Goal: Information Seeking & Learning: Learn about a topic

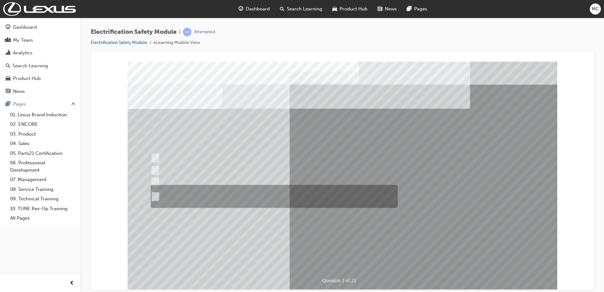
click at [193, 199] on div at bounding box center [272, 196] width 247 height 23
radio input "true"
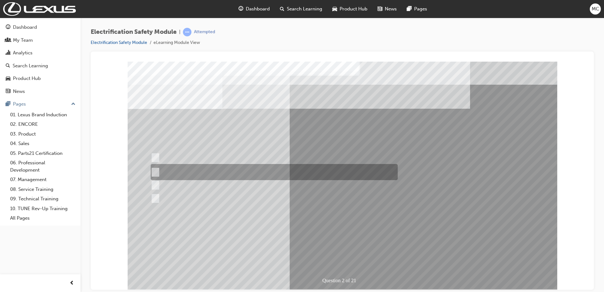
click at [156, 170] on input "The Battery Electric uses AC & DC charging capability and has no petrol engine." at bounding box center [154, 172] width 7 height 7
radio input "true"
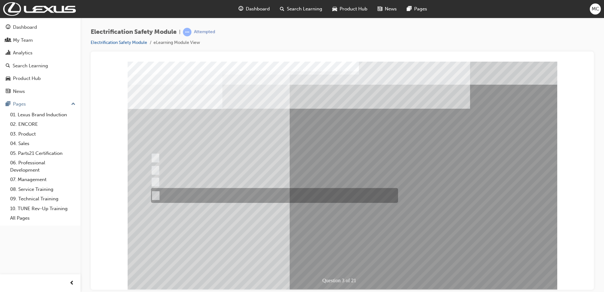
click at [232, 195] on div at bounding box center [273, 195] width 247 height 15
radio input "true"
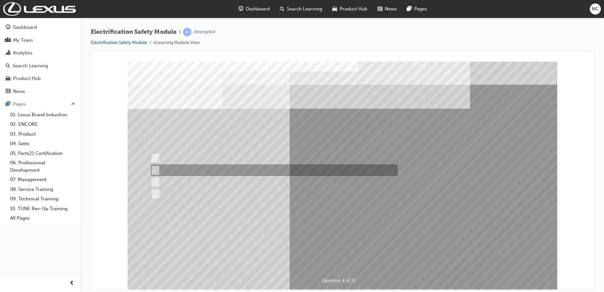
click at [152, 170] on input "EV or H2 labels on the License Plate." at bounding box center [153, 170] width 7 height 7
checkbox input "true"
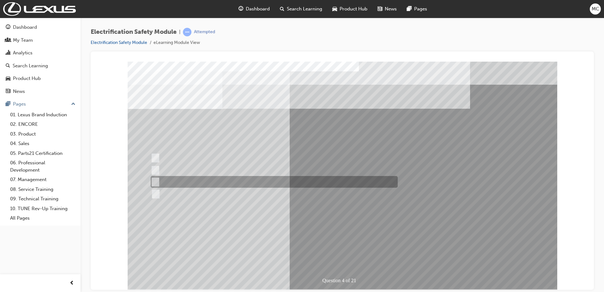
click at [155, 182] on input "Different body style." at bounding box center [153, 182] width 7 height 7
checkbox input "true"
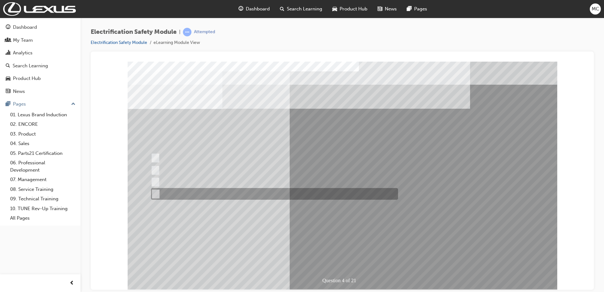
click at [156, 194] on input "Charge ports or H2 Filler Port in place of a Fuel Filler." at bounding box center [154, 194] width 7 height 7
checkbox input "true"
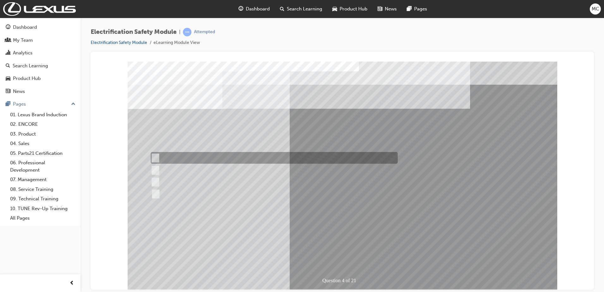
click at [156, 156] on input "Special exterior colours" at bounding box center [153, 158] width 7 height 7
checkbox input "true"
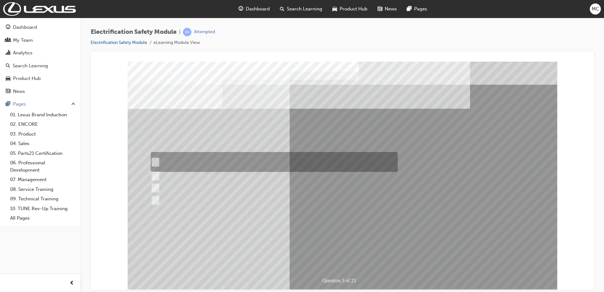
click at [153, 160] on input "The READY light will illuminate when the vehicle is turned on and ready to driv…" at bounding box center [153, 162] width 7 height 7
checkbox input "true"
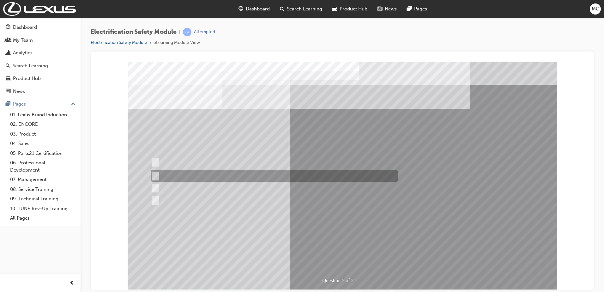
click at [154, 175] on input "The Main Display will show the power flow for the driveline." at bounding box center [153, 176] width 7 height 7
checkbox input "true"
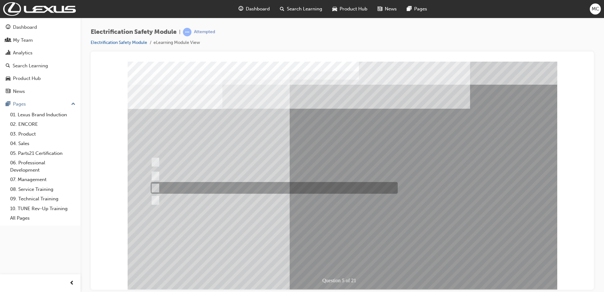
click at [156, 189] on input "Vehicle Motive Force selection types illuminated e.g. (EV/HV)." at bounding box center [153, 188] width 7 height 7
checkbox input "true"
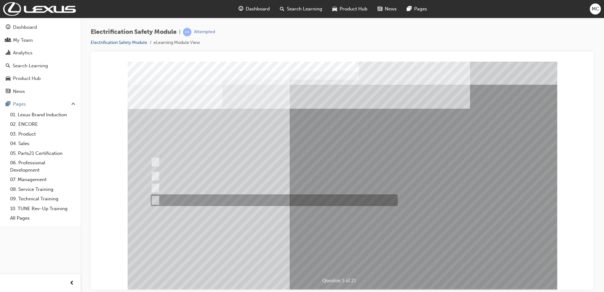
click at [157, 199] on input "Battery Level indicator (State of Charge)." at bounding box center [153, 200] width 7 height 7
checkbox input "true"
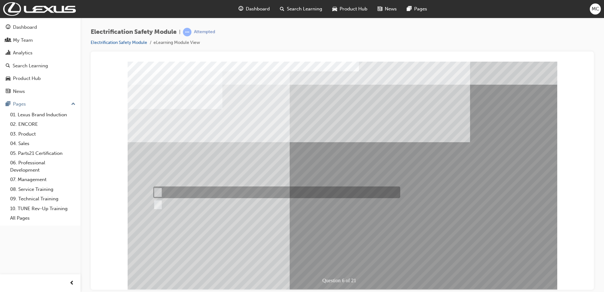
click at [155, 188] on div at bounding box center [275, 192] width 247 height 12
radio input "true"
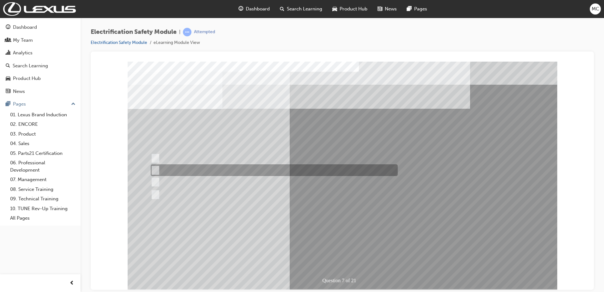
click at [154, 171] on input "Be detected and the system will shut down." at bounding box center [154, 170] width 7 height 7
radio input "true"
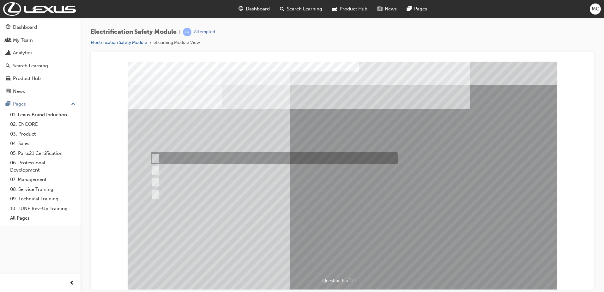
click at [153, 156] on input "Working on the High Voltage System." at bounding box center [154, 158] width 7 height 7
radio input "true"
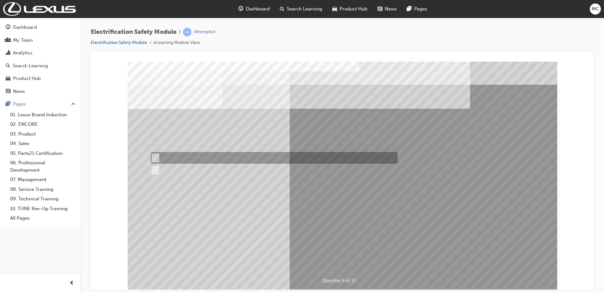
click at [154, 155] on input "True" at bounding box center [154, 158] width 7 height 7
radio input "true"
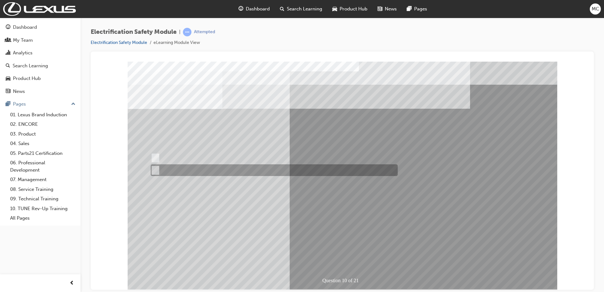
click at [157, 171] on input "True" at bounding box center [154, 170] width 7 height 7
radio input "true"
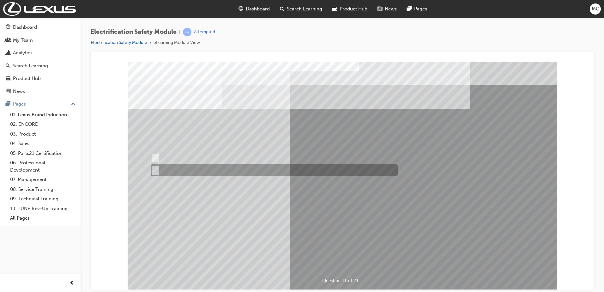
click at [155, 167] on input "False" at bounding box center [154, 170] width 7 height 7
radio input "true"
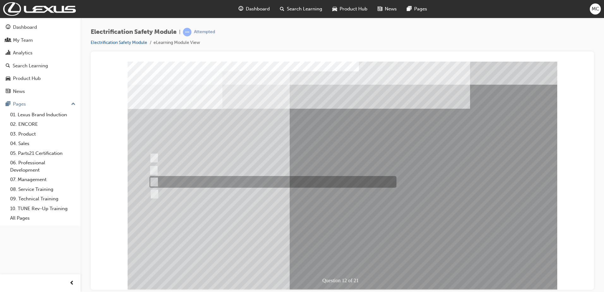
click at [152, 181] on input "Outside the vehicle’s detection area for entry and start system." at bounding box center [153, 182] width 7 height 7
radio input "true"
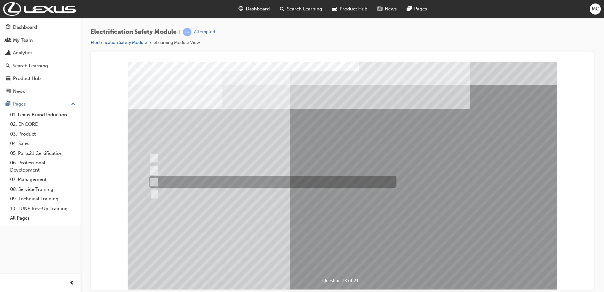
click at [156, 181] on input "Wait 10 minutes to discharge the High Voltage Capacitors." at bounding box center [153, 182] width 7 height 7
radio input "true"
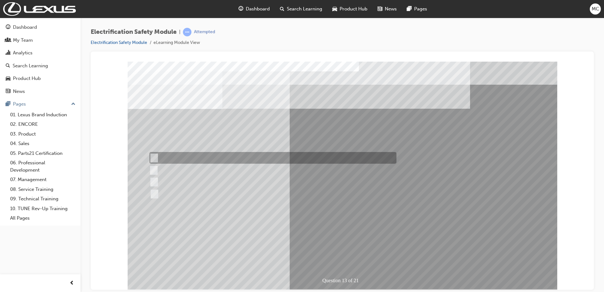
click at [153, 157] on input "Remove the Service Plug Grip" at bounding box center [153, 158] width 7 height 7
radio input "true"
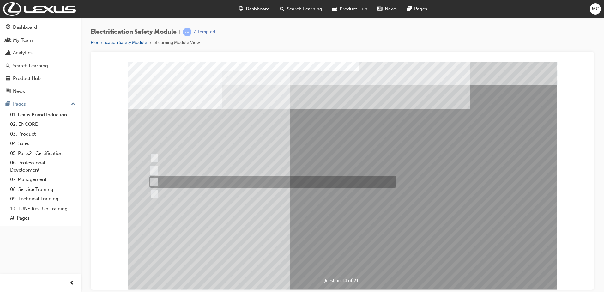
click at [154, 182] on input "10 minutes" at bounding box center [153, 182] width 7 height 7
radio input "true"
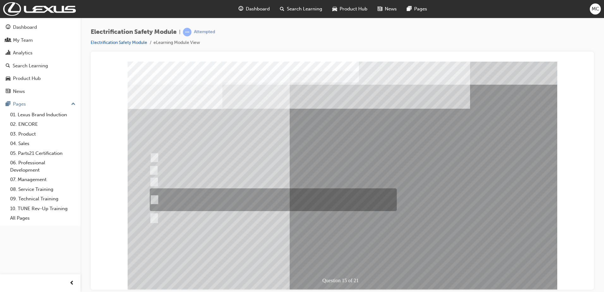
click at [154, 198] on input "The High Voltage Capacitor Terminal for 0 volts and the High Voltage Capacitor …" at bounding box center [153, 199] width 7 height 7
radio input "true"
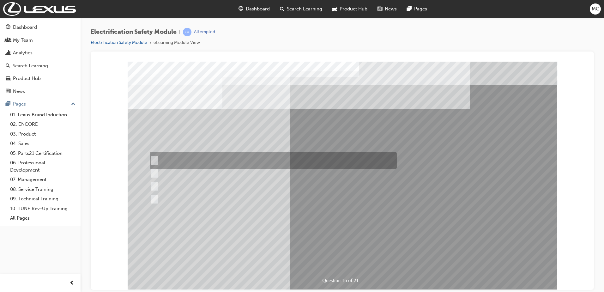
click at [160, 163] on div at bounding box center [271, 160] width 247 height 17
radio input "true"
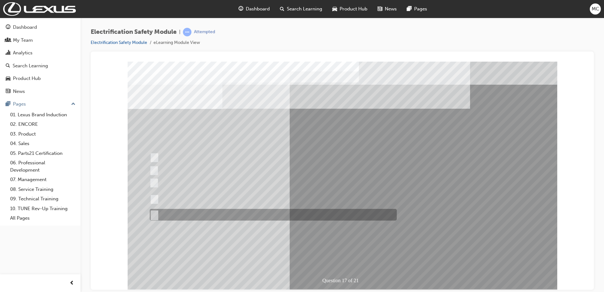
click at [151, 214] on input "All of the above." at bounding box center [153, 214] width 7 height 7
radio input "true"
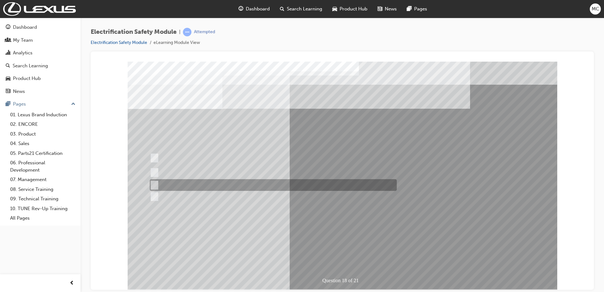
click at [157, 187] on div at bounding box center [271, 185] width 247 height 12
radio input "true"
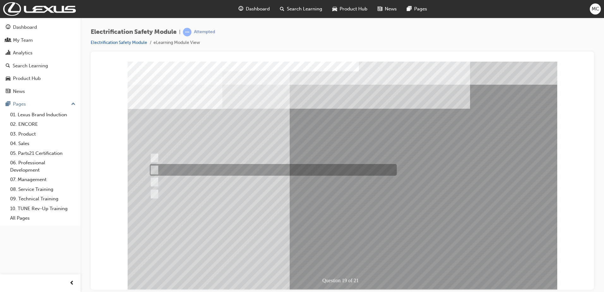
click at [156, 168] on input "To protect Electrical Insulating Gloves from mechanical damage." at bounding box center [153, 170] width 7 height 7
radio input "true"
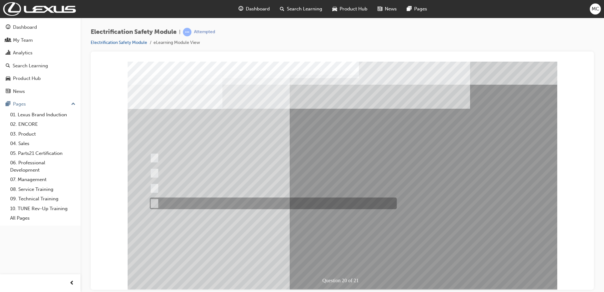
click at [158, 204] on div at bounding box center [271, 204] width 247 height 12
radio input "true"
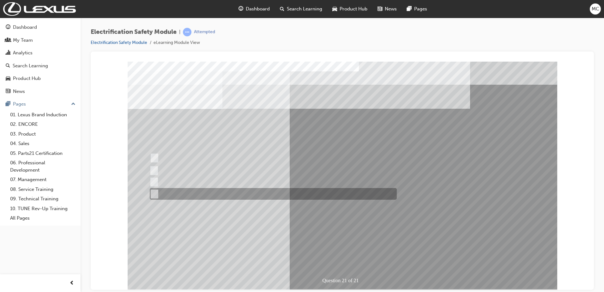
click at [155, 191] on input "All these items should be removed to improve safety" at bounding box center [153, 194] width 7 height 7
radio input "true"
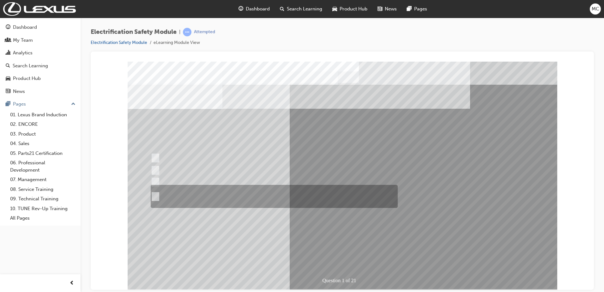
click at [158, 198] on div at bounding box center [272, 196] width 247 height 23
radio input "true"
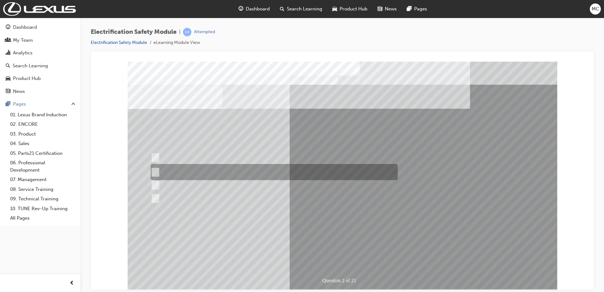
click at [158, 170] on div at bounding box center [272, 172] width 247 height 16
radio input "true"
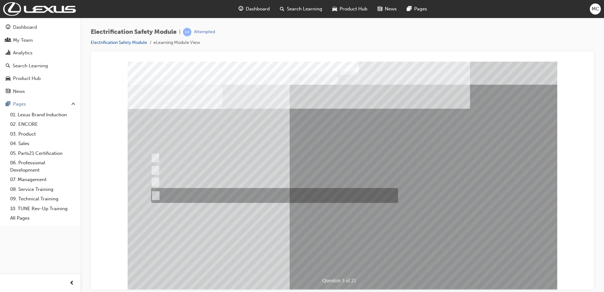
click at [155, 192] on input "The FCEV produces electric power via a Fuel Cell Stack supporting the Hybrid ba…" at bounding box center [154, 195] width 7 height 7
radio input "true"
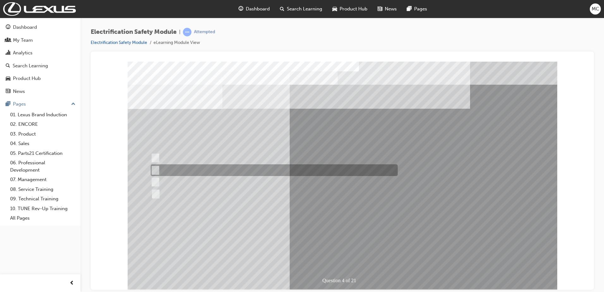
click at [158, 169] on div at bounding box center [272, 170] width 247 height 12
checkbox input "true"
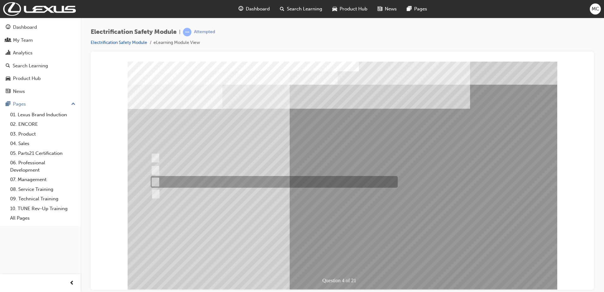
click at [157, 181] on input "Different body style." at bounding box center [153, 182] width 7 height 7
checkbox input "true"
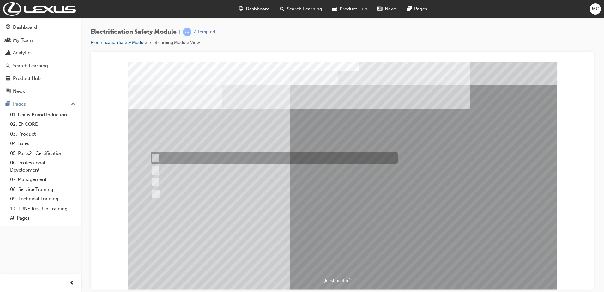
click at [158, 156] on div at bounding box center [272, 158] width 247 height 12
checkbox input "true"
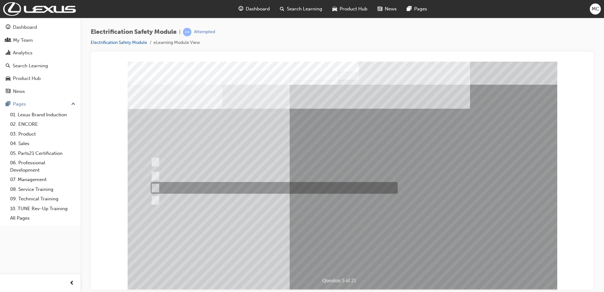
click at [175, 185] on div at bounding box center [272, 188] width 247 height 12
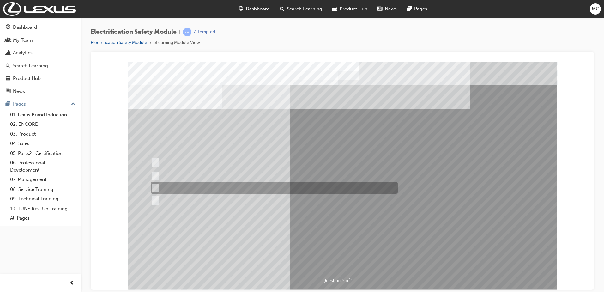
click at [153, 186] on input "Vehicle Motive Force selection types illuminated e.g. (EV/HV)." at bounding box center [153, 188] width 7 height 7
checkbox input "false"
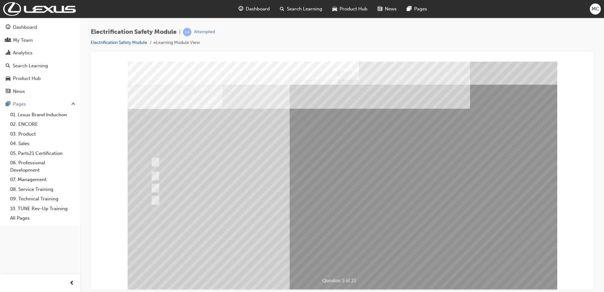
drag, startPoint x: 252, startPoint y: 240, endPoint x: 267, endPoint y: 247, distance: 17.0
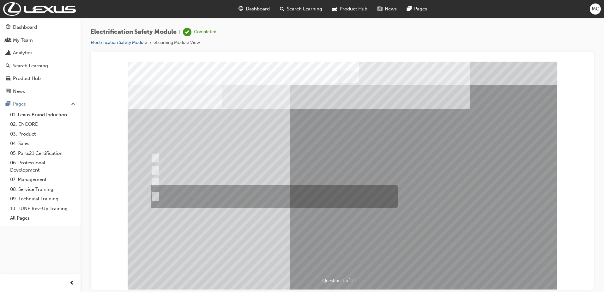
click at [157, 195] on input "The Plug-in Hybrid Electric has AC charging capability via a wall box charger a…" at bounding box center [154, 196] width 7 height 7
radio input "true"
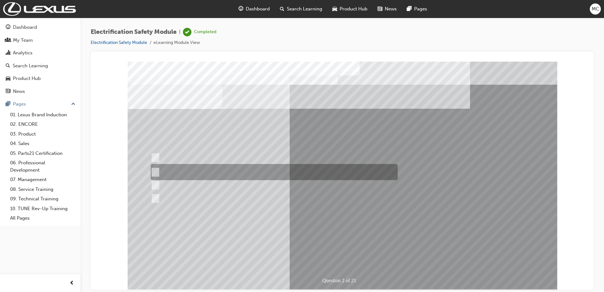
click at [156, 170] on input "The Battery Electric uses AC & DC charging capability and has no petrol engine." at bounding box center [154, 172] width 7 height 7
radio input "true"
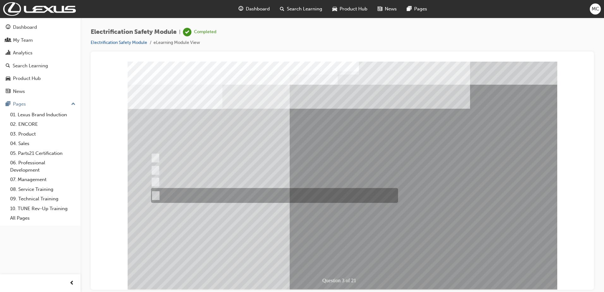
click at [155, 193] on input "The FCEV produces electric power via a Fuel Cell Stack supporting the Hybrid ba…" at bounding box center [154, 195] width 7 height 7
radio input "true"
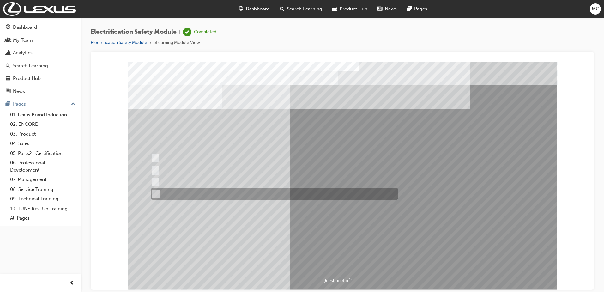
click at [154, 195] on input "Charge ports or H2 Filler Port in place of a Fuel Filler." at bounding box center [154, 194] width 7 height 7
checkbox input "true"
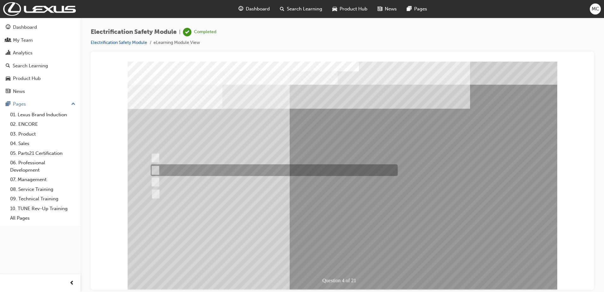
click at [157, 170] on input "EV or H2 labels on the License Plate." at bounding box center [153, 170] width 7 height 7
checkbox input "true"
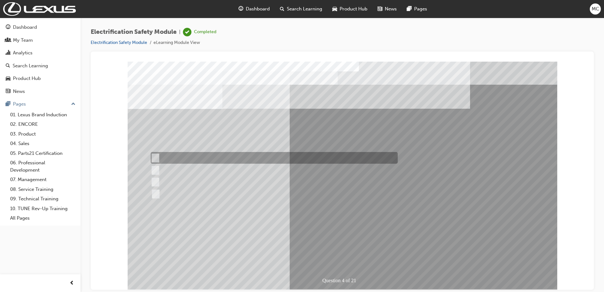
click at [152, 156] on input "Special exterior colours" at bounding box center [153, 158] width 7 height 7
checkbox input "true"
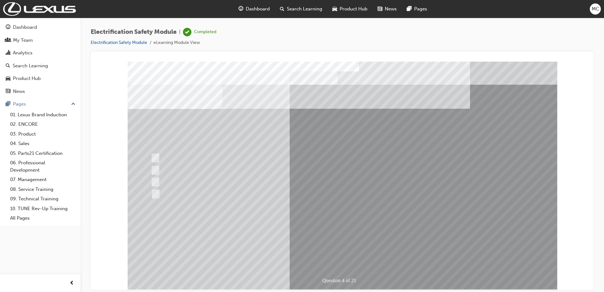
drag, startPoint x: 250, startPoint y: 234, endPoint x: 209, endPoint y: 213, distance: 45.9
click at [234, 227] on div "Question 4 of 21" at bounding box center [343, 175] width 430 height 228
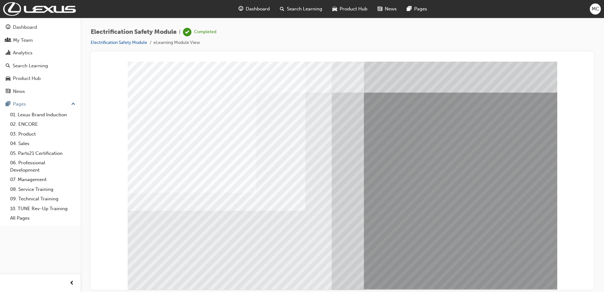
click at [204, 33] on div "Completed" at bounding box center [205, 32] width 22 height 6
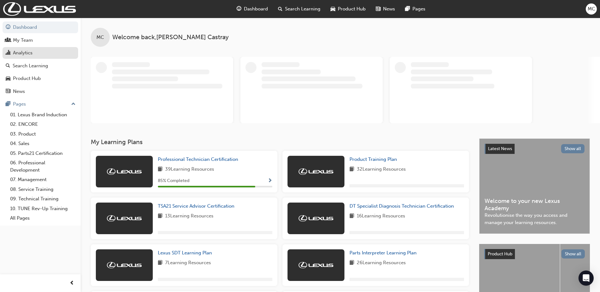
click at [23, 52] on div "Analytics" at bounding box center [23, 52] width 20 height 7
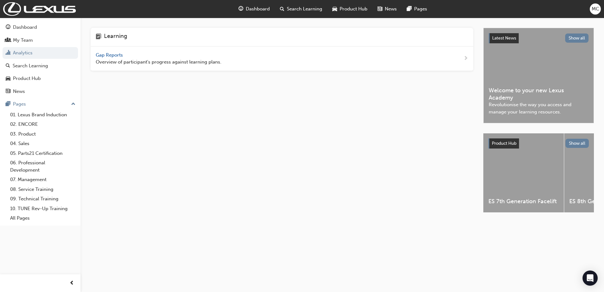
click at [110, 53] on span "Gap Reports" at bounding box center [110, 55] width 28 height 6
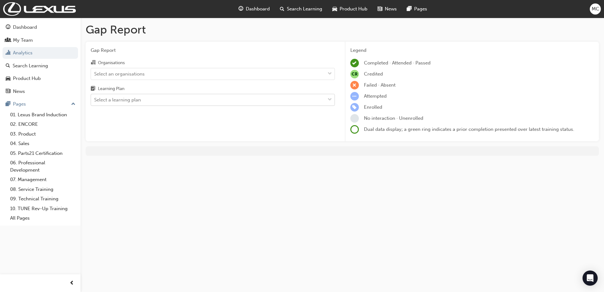
click at [131, 97] on div "Select a learning plan" at bounding box center [117, 99] width 47 height 7
click at [95, 97] on input "Learning Plan Select a learning plan" at bounding box center [94, 99] width 1 height 5
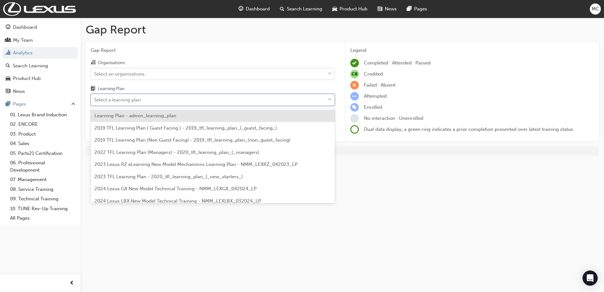
click at [136, 74] on div "Select an organisations" at bounding box center [119, 73] width 51 height 7
click at [95, 74] on input "Organisations Select an organisations" at bounding box center [94, 73] width 1 height 5
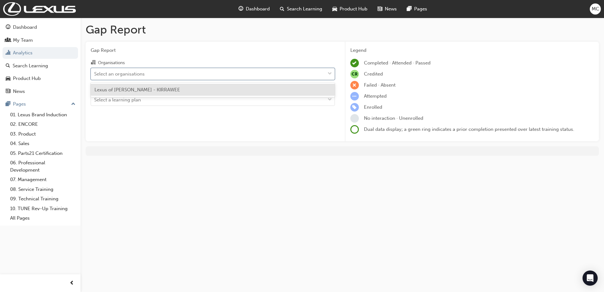
click at [136, 85] on div "Lexus of [PERSON_NAME] - KIRRAWEE" at bounding box center [213, 90] width 244 height 12
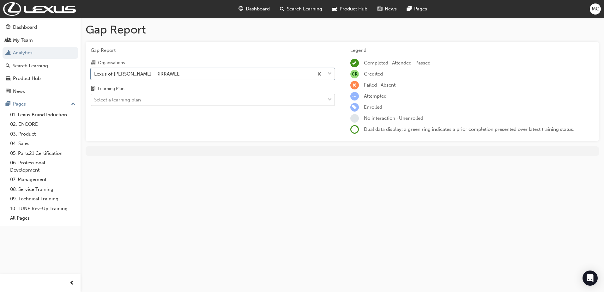
click at [133, 95] on div "Select a learning plan" at bounding box center [208, 100] width 234 height 11
click at [95, 97] on input "Learning Plan Select a learning plan" at bounding box center [94, 99] width 1 height 5
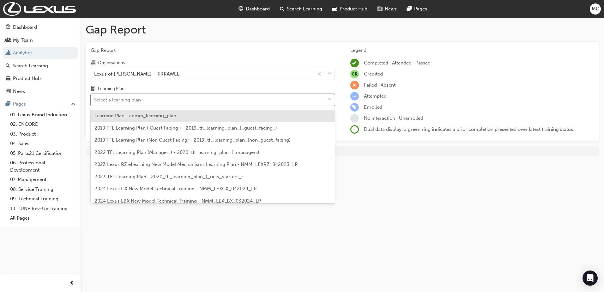
click at [121, 93] on div "Learning Plan" at bounding box center [213, 89] width 244 height 9
click at [95, 97] on input "Learning Plan option Learning Plan - admin_learning_plan focused, 1 of 152. 152…" at bounding box center [94, 99] width 1 height 5
type input "ST_"
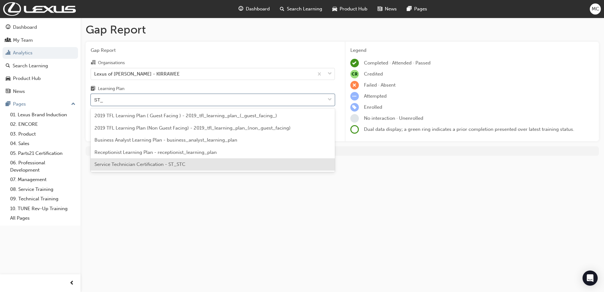
click at [131, 162] on span "Service Technician Certification - ST_STC" at bounding box center [140, 165] width 91 height 6
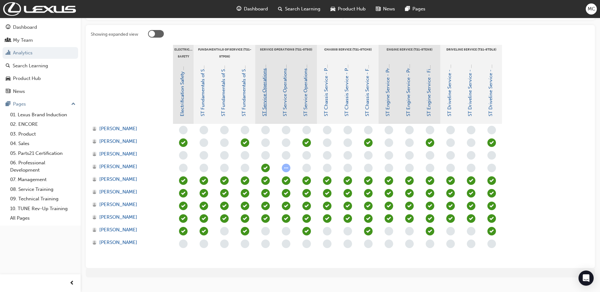
scroll to position [126, 0]
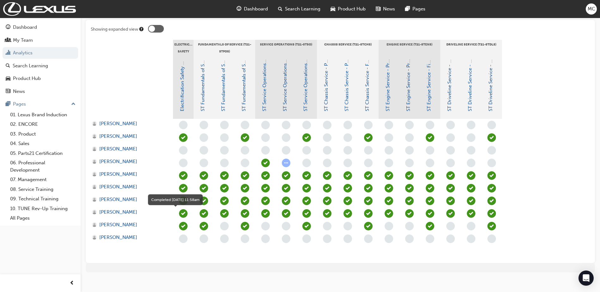
click at [183, 213] on span "learningRecordVerb_COMPLETE-icon" at bounding box center [183, 213] width 9 height 9
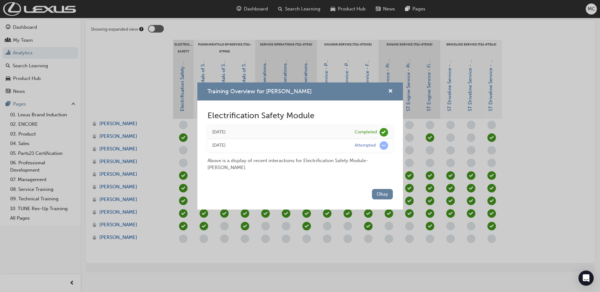
click at [371, 131] on div "Completed" at bounding box center [365, 132] width 22 height 6
click at [220, 132] on div "[DATE]" at bounding box center [278, 132] width 133 height 7
click at [382, 196] on button "Okay" at bounding box center [382, 194] width 21 height 10
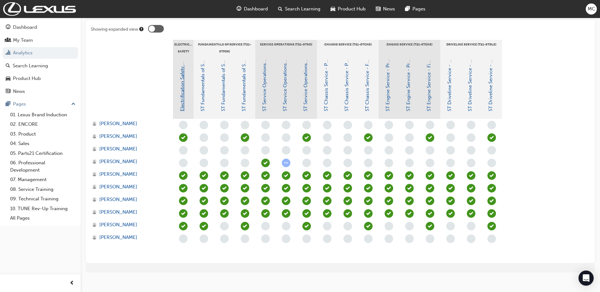
click at [182, 105] on link "Electrification Safety Module" at bounding box center [182, 80] width 6 height 63
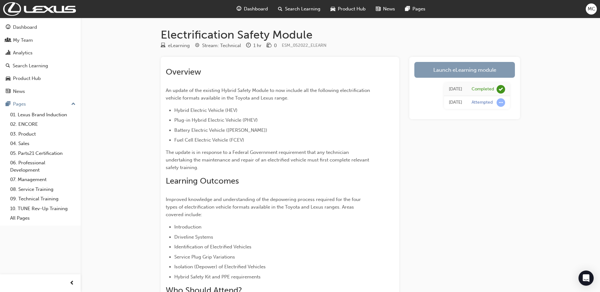
click at [453, 73] on link "Launch eLearning module" at bounding box center [464, 70] width 101 height 16
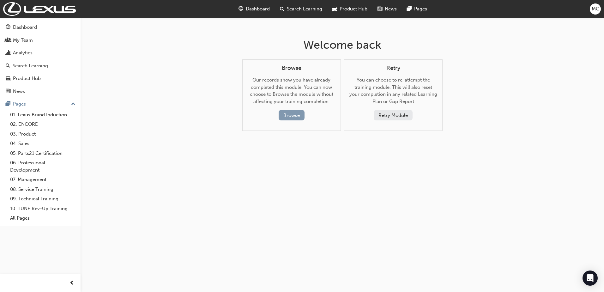
click at [294, 115] on button "Browse" at bounding box center [292, 115] width 26 height 10
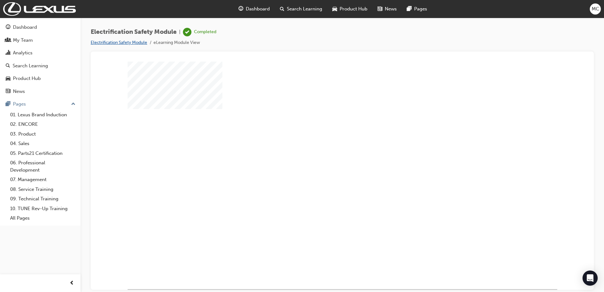
click at [127, 44] on link "Electrification Safety Module" at bounding box center [119, 42] width 57 height 5
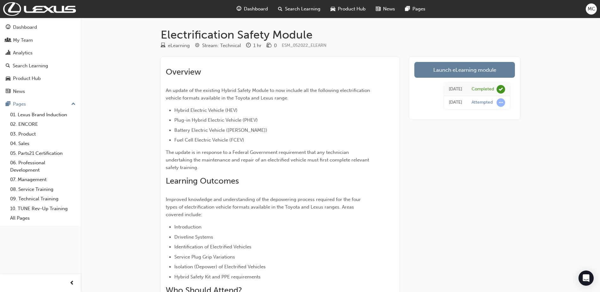
click at [307, 64] on div "Overview An update of the existing Hybrid Safety Module to now include all the …" at bounding box center [280, 187] width 228 height 251
click at [21, 54] on div "Analytics" at bounding box center [23, 52] width 20 height 7
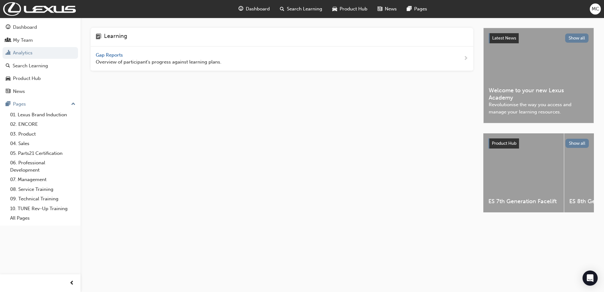
click at [101, 56] on span "Gap Reports" at bounding box center [110, 55] width 28 height 6
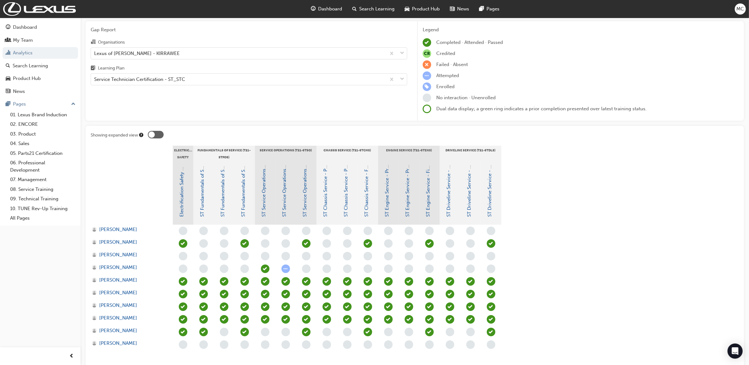
scroll to position [20, 0]
click at [541, 210] on section "Electrical Safety Fundamentals of Service (T21-STFOS) Service Operations (T21-S…" at bounding box center [415, 256] width 649 height 218
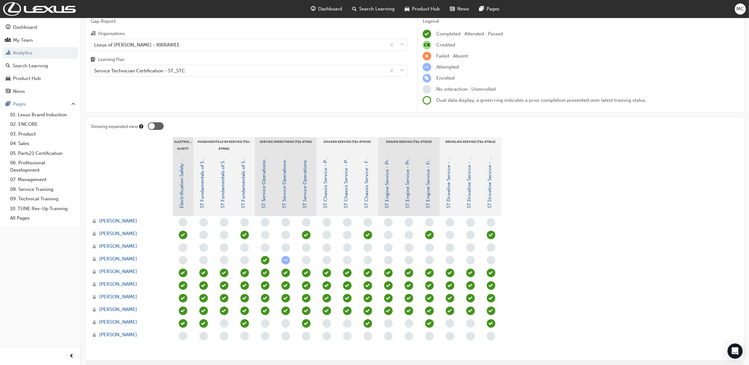
scroll to position [59, 0]
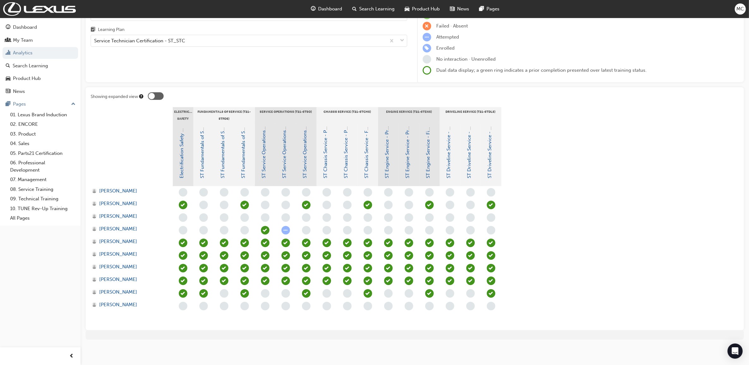
click at [565, 174] on section "Electrical Safety Fundamentals of Service (T21-STFOS) Service Operations (T21-S…" at bounding box center [415, 216] width 649 height 218
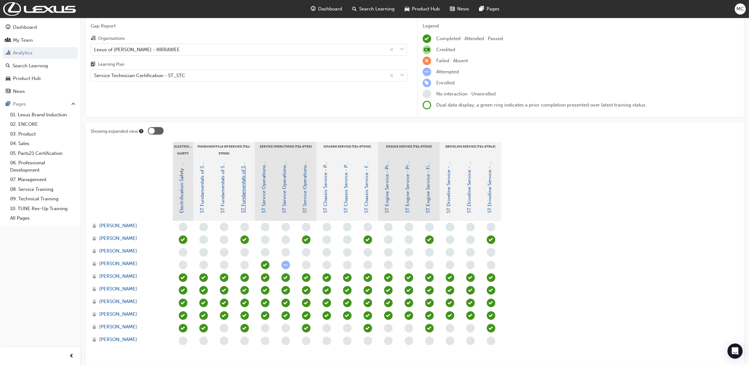
scroll to position [0, 0]
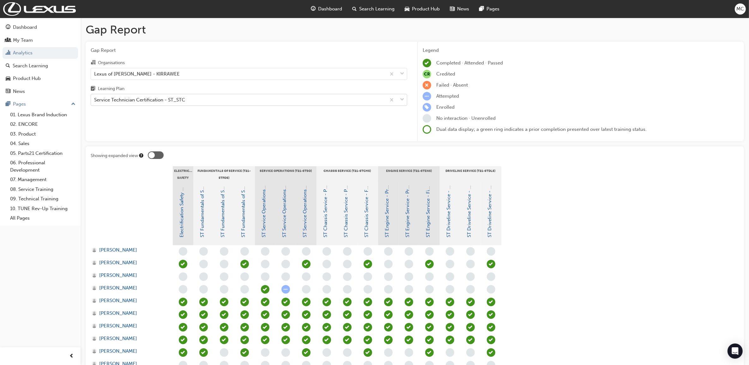
click at [127, 102] on div "Service Technician Certification - ST_STC" at bounding box center [139, 99] width 91 height 7
click at [95, 102] on input "Learning Plan Service Technician Certification - ST_STC" at bounding box center [94, 99] width 1 height 5
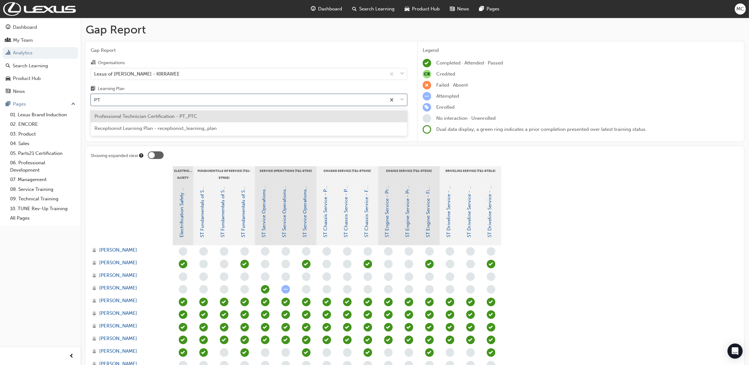
type input "PT_"
click at [128, 113] on div "Professional Technician Certification - PT_PTC" at bounding box center [249, 116] width 317 height 12
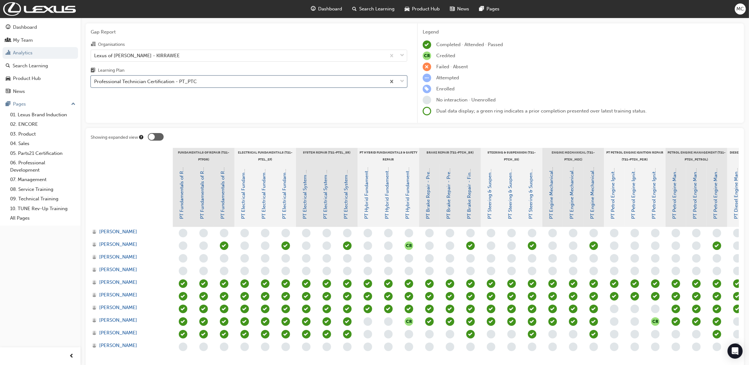
scroll to position [19, 0]
click at [410, 258] on span "learningRecordVerb_NONE-icon" at bounding box center [409, 257] width 9 height 9
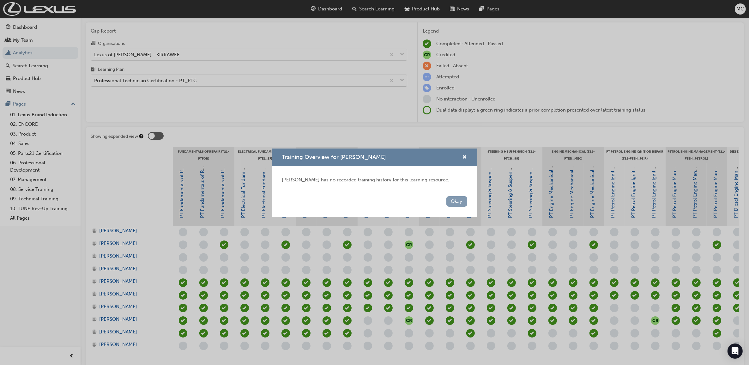
click at [458, 199] on button "Okay" at bounding box center [457, 201] width 21 height 10
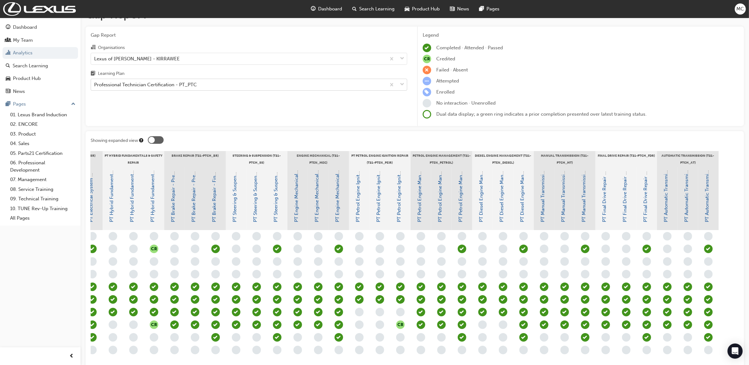
scroll to position [15, 0]
